Goal: Navigation & Orientation: Find specific page/section

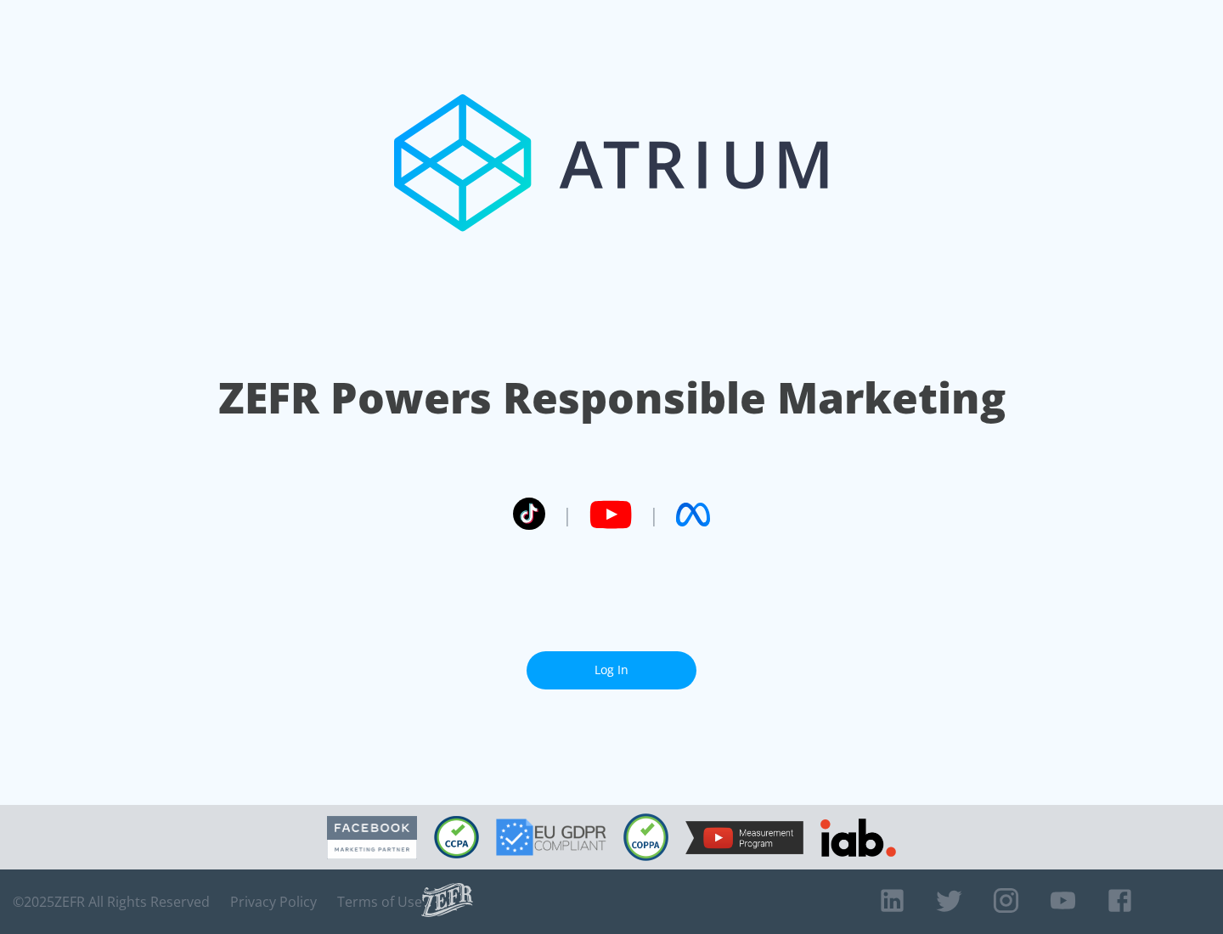
click at [611, 670] on link "Log In" at bounding box center [611, 670] width 170 height 38
